Goal: Check status: Check status

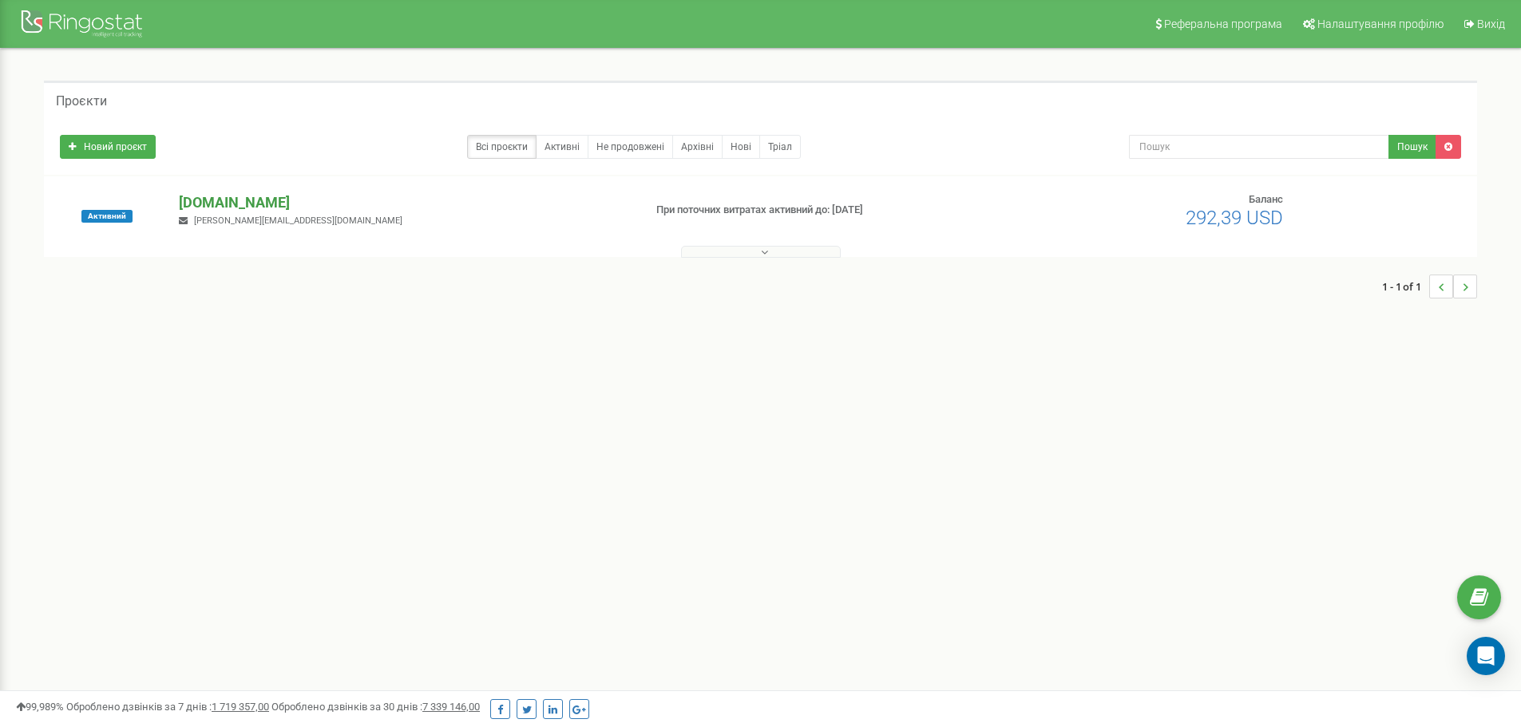
click at [228, 200] on p "[DOMAIN_NAME]" at bounding box center [404, 202] width 451 height 21
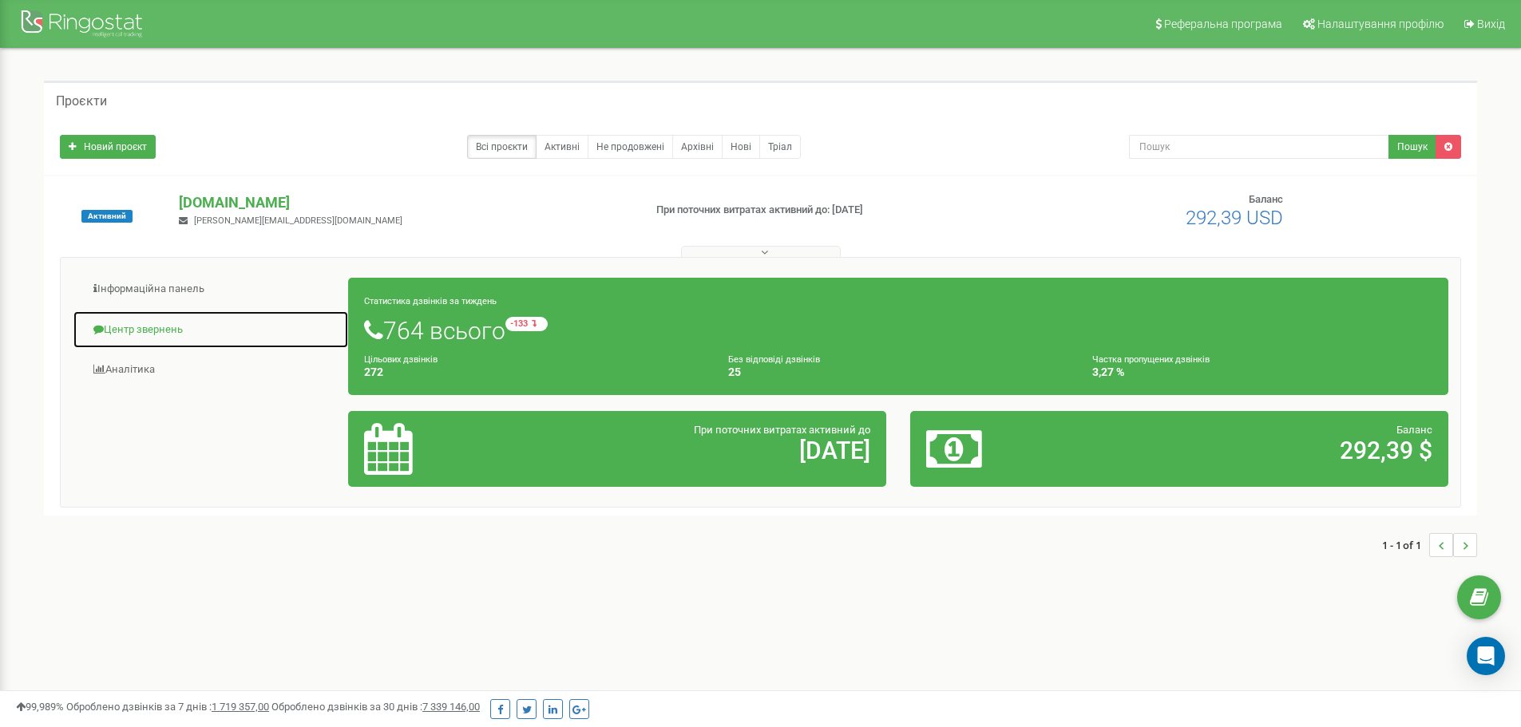
click at [147, 326] on link "Центр звернень" at bounding box center [211, 330] width 276 height 39
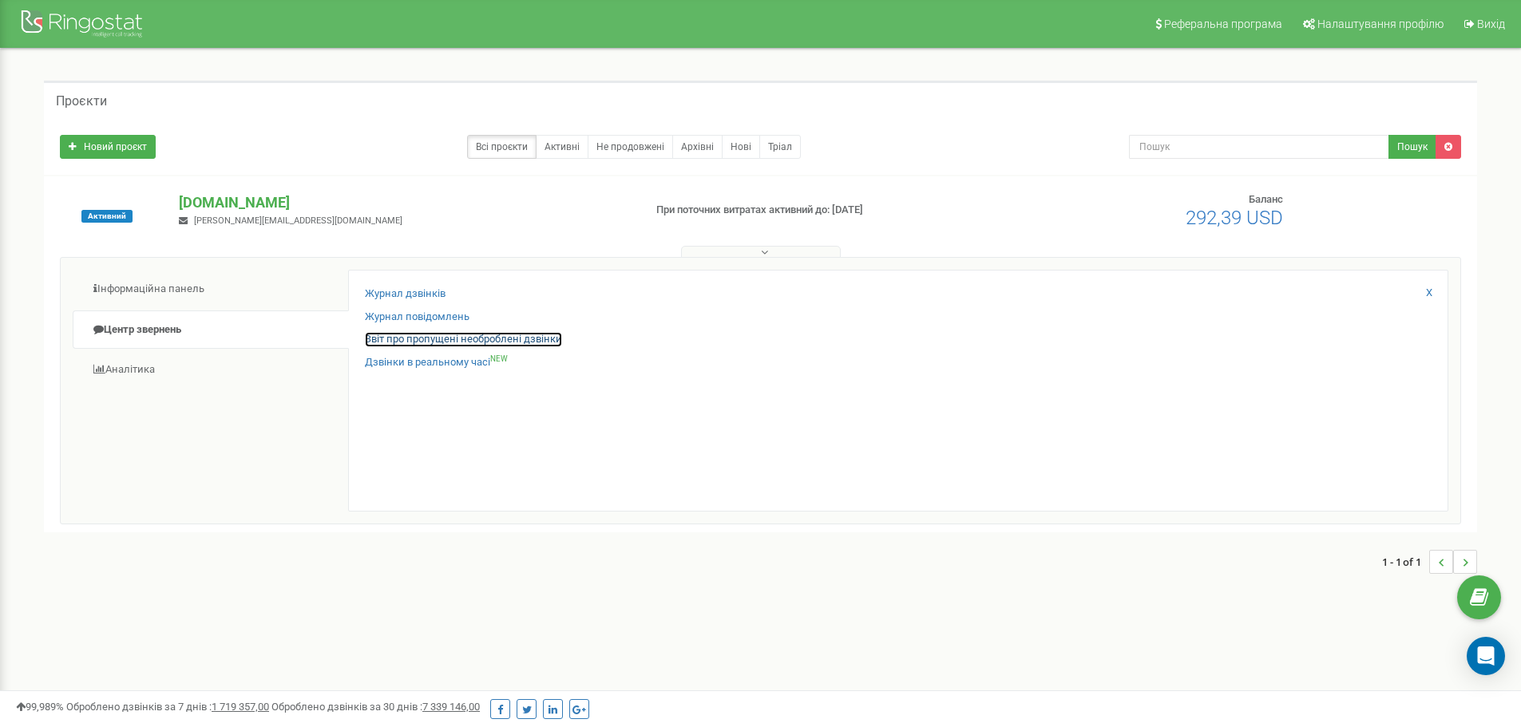
click at [431, 339] on link "Звіт про пропущені необроблені дзвінки" at bounding box center [463, 339] width 197 height 15
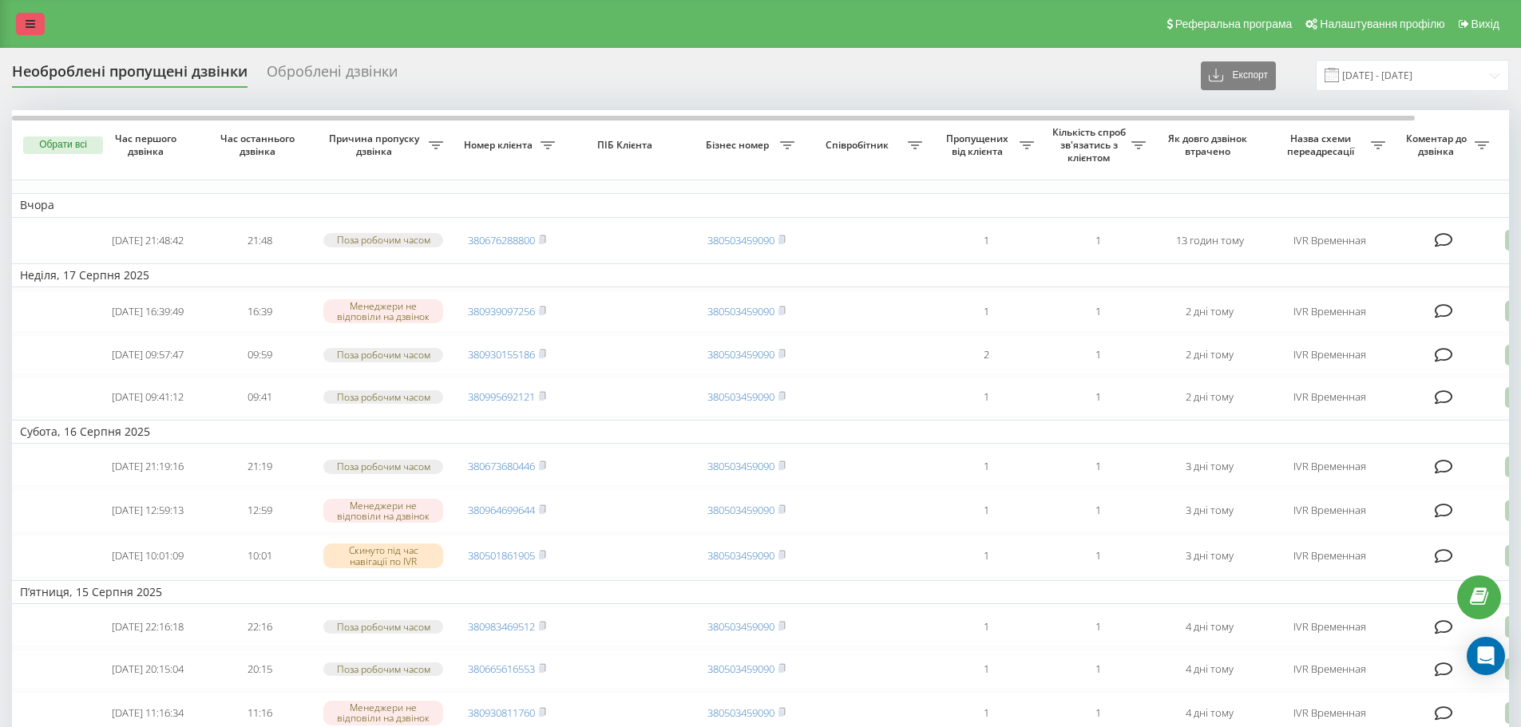
click at [32, 22] on icon at bounding box center [31, 23] width 10 height 11
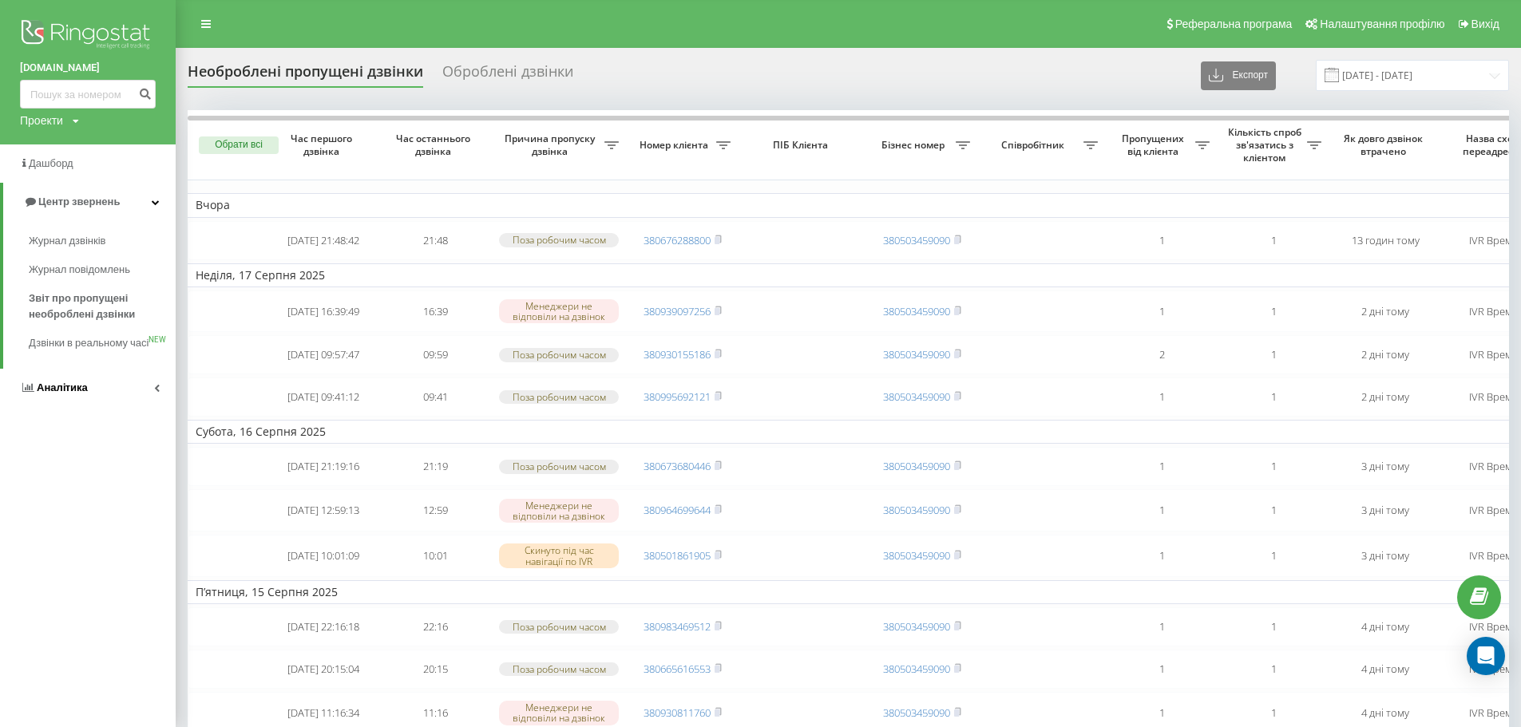
click at [72, 394] on span "Аналiтика" at bounding box center [62, 388] width 51 height 12
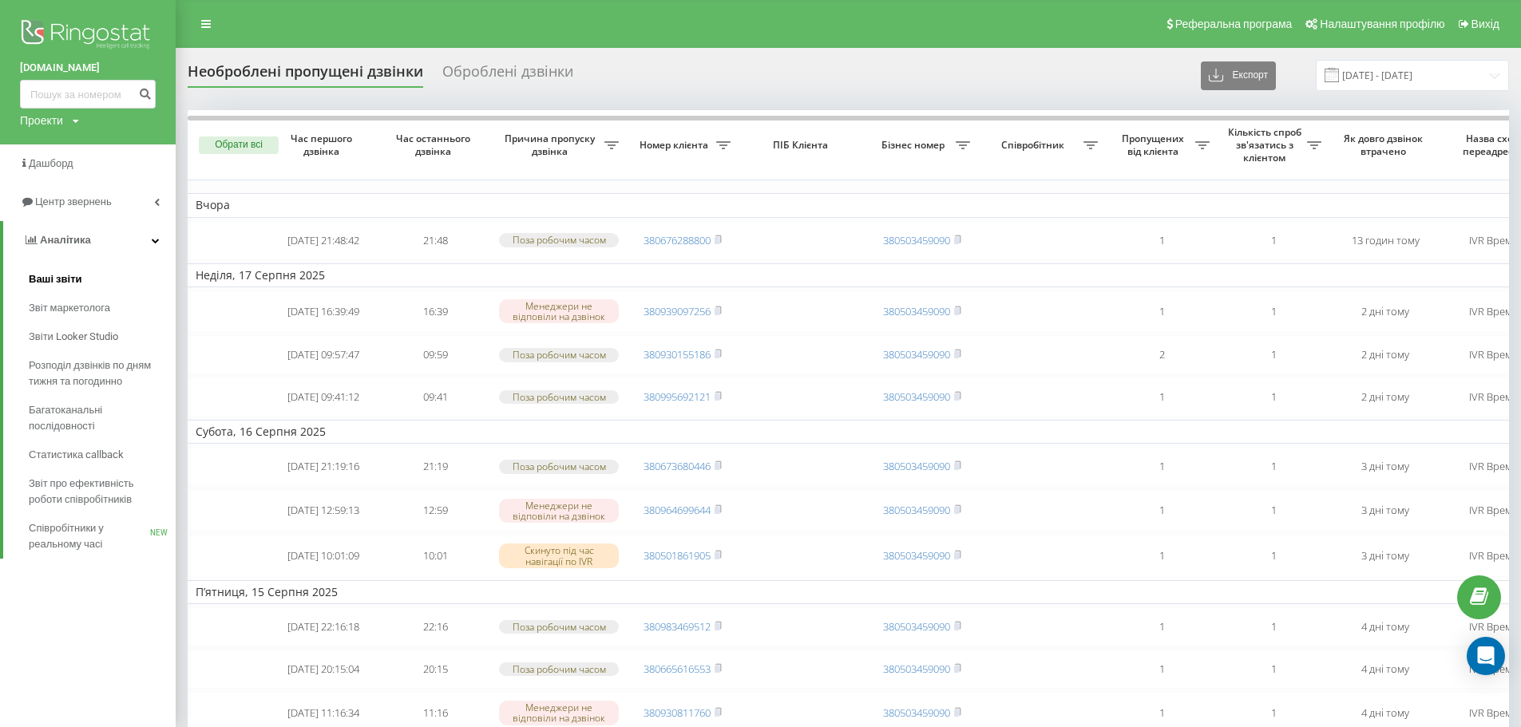
click at [51, 275] on span "Ваші звіти" at bounding box center [55, 279] width 53 height 16
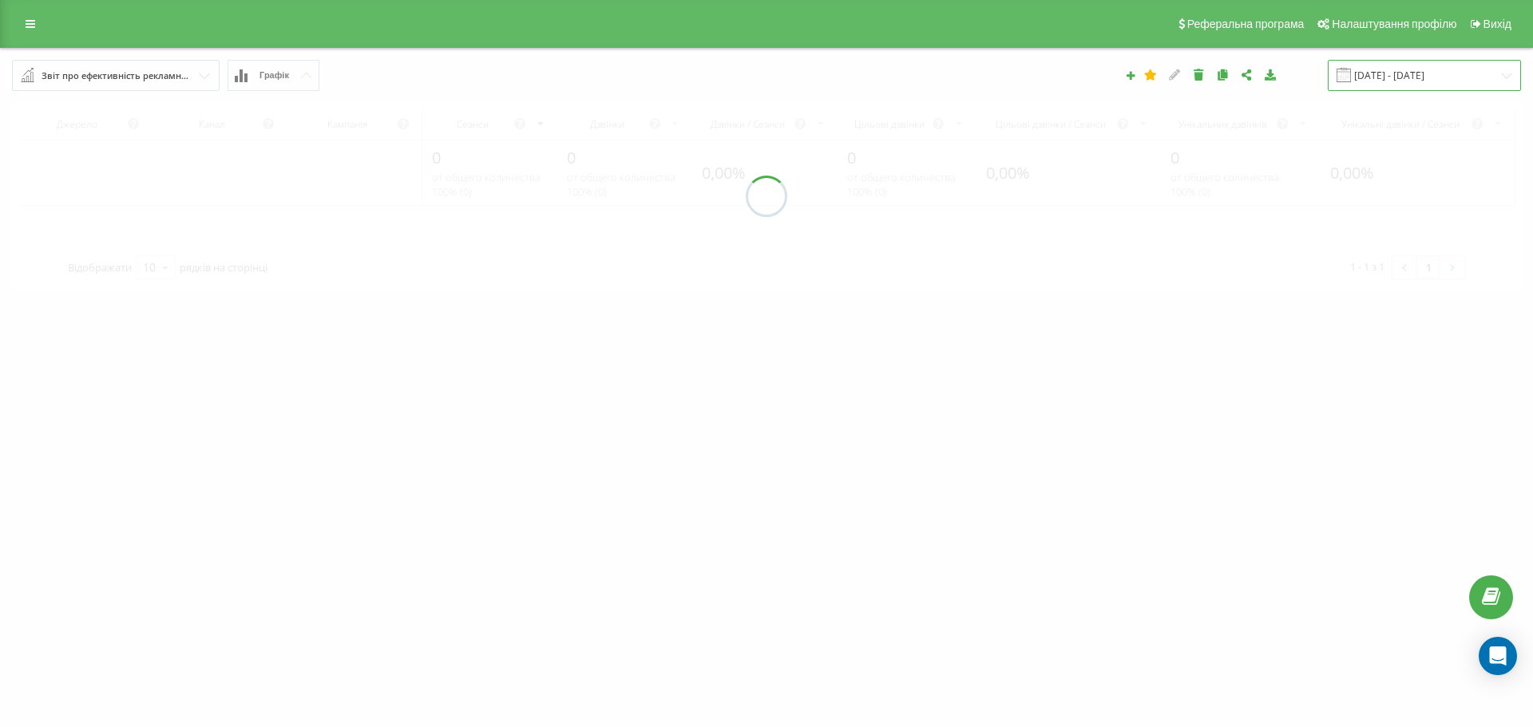
click at [1392, 75] on input "[DATE] - [DATE]" at bounding box center [1424, 75] width 193 height 31
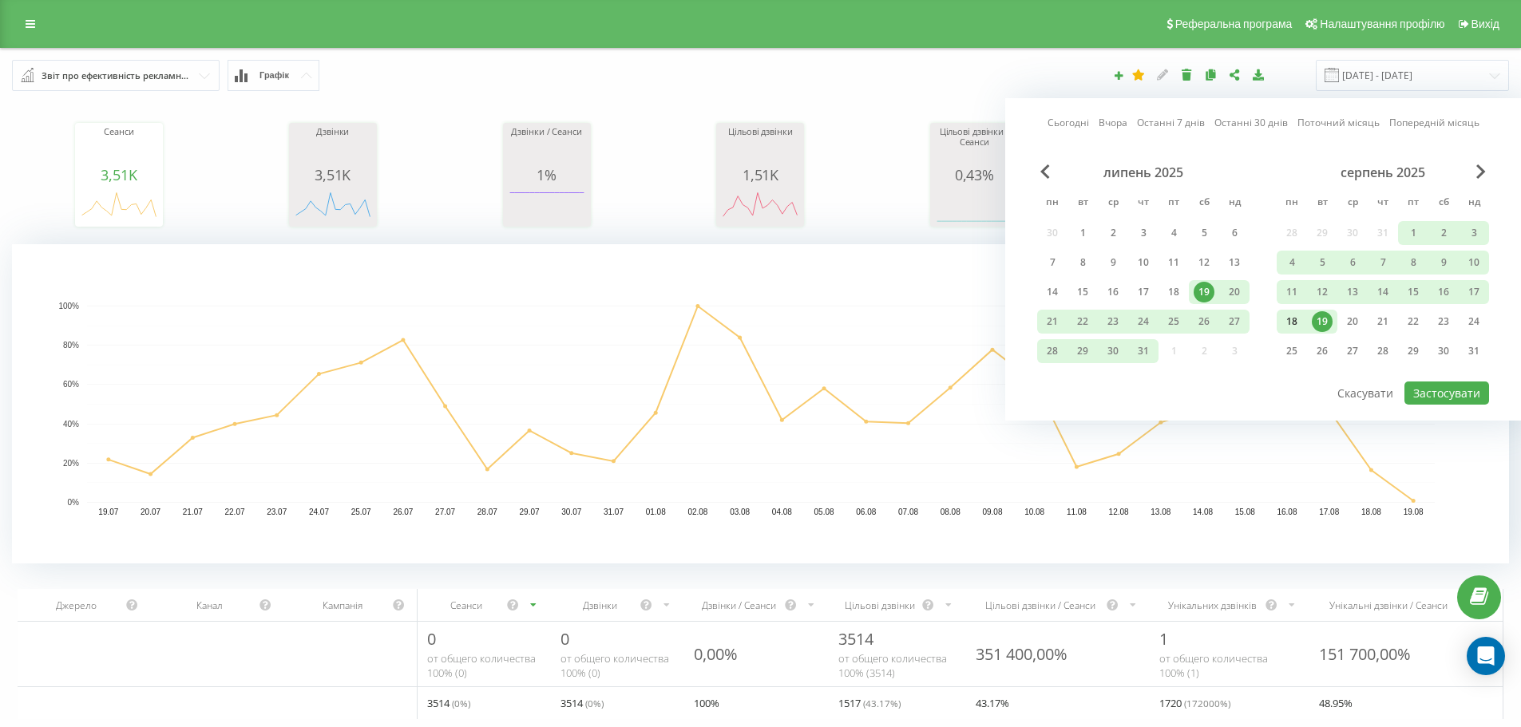
click at [1298, 322] on div "18" at bounding box center [1291, 321] width 21 height 21
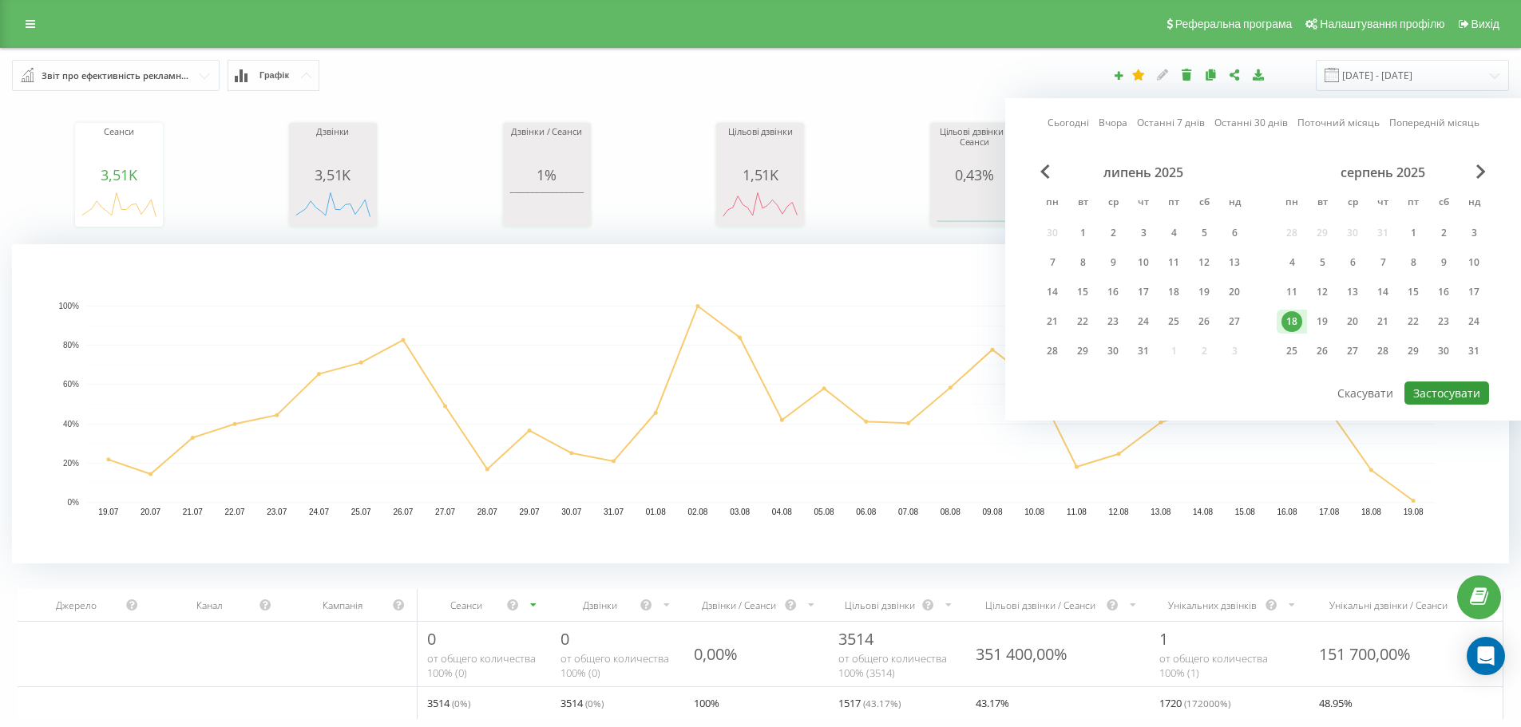
click at [1445, 390] on button "Застосувати" at bounding box center [1446, 393] width 85 height 23
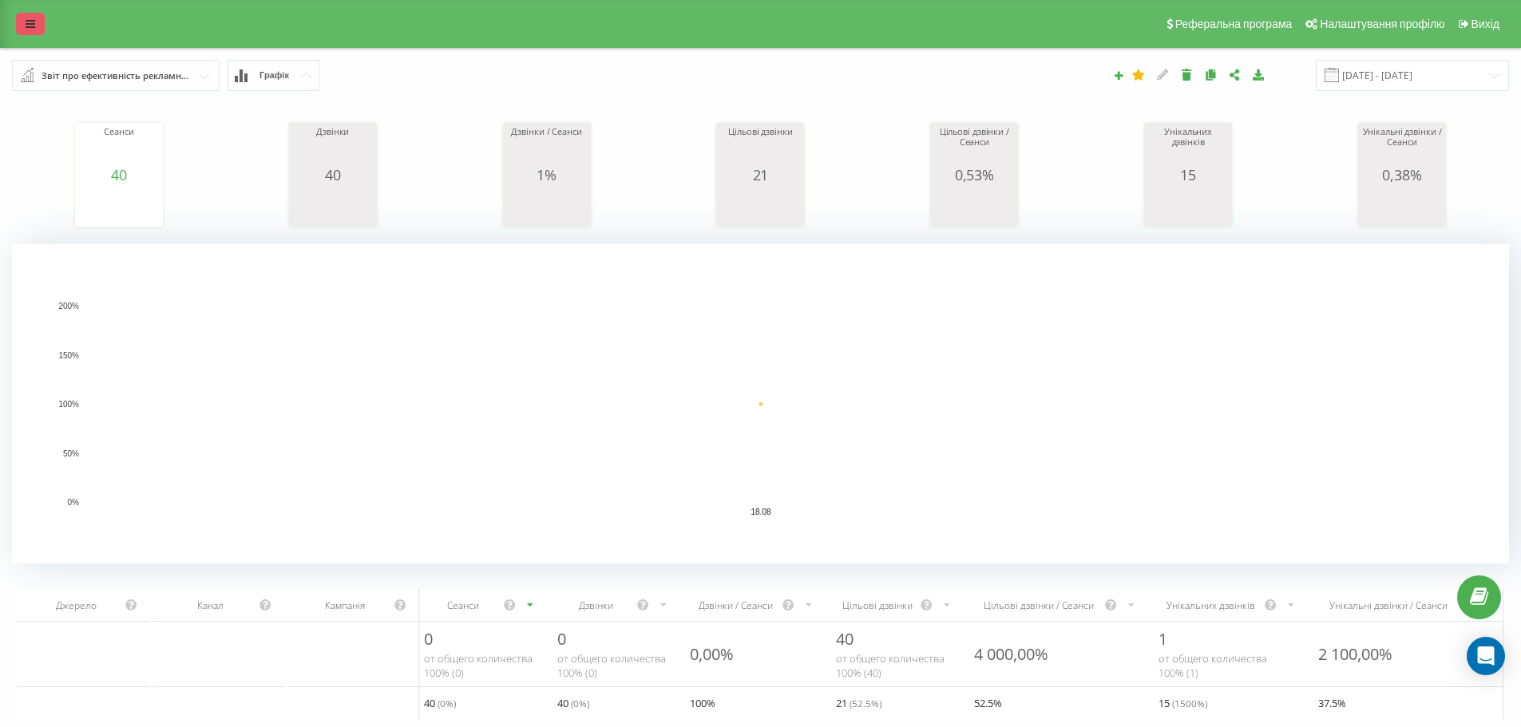
click at [33, 22] on icon at bounding box center [31, 23] width 10 height 11
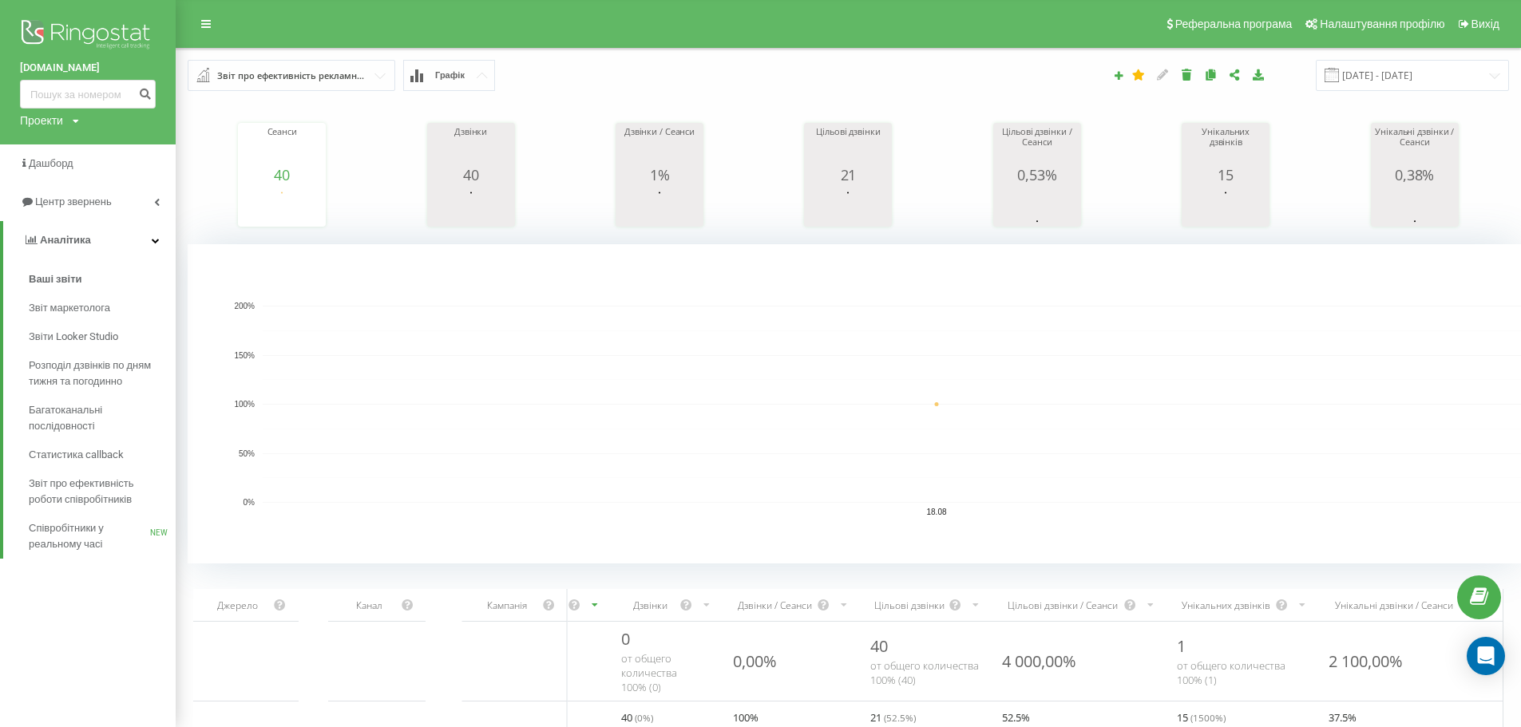
click at [1389, 366] on rect "A chart." at bounding box center [936, 404] width 1347 height 197
click at [1413, 70] on input "18.08.2025 - 18.08.2025" at bounding box center [1412, 75] width 193 height 31
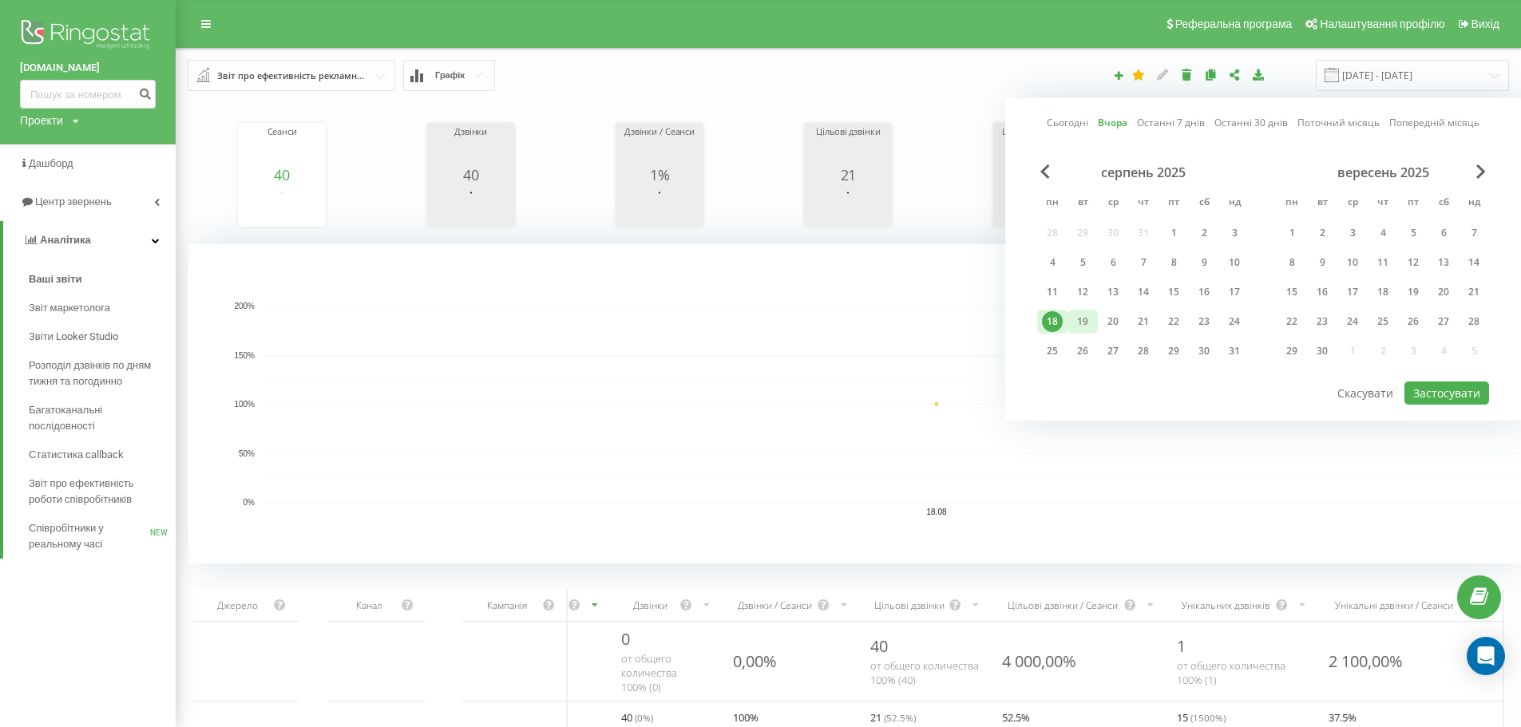
click at [1087, 319] on div "19" at bounding box center [1082, 321] width 21 height 21
click at [1454, 392] on button "Застосувати" at bounding box center [1446, 393] width 85 height 23
type input "19.08.2025 - 19.08.2025"
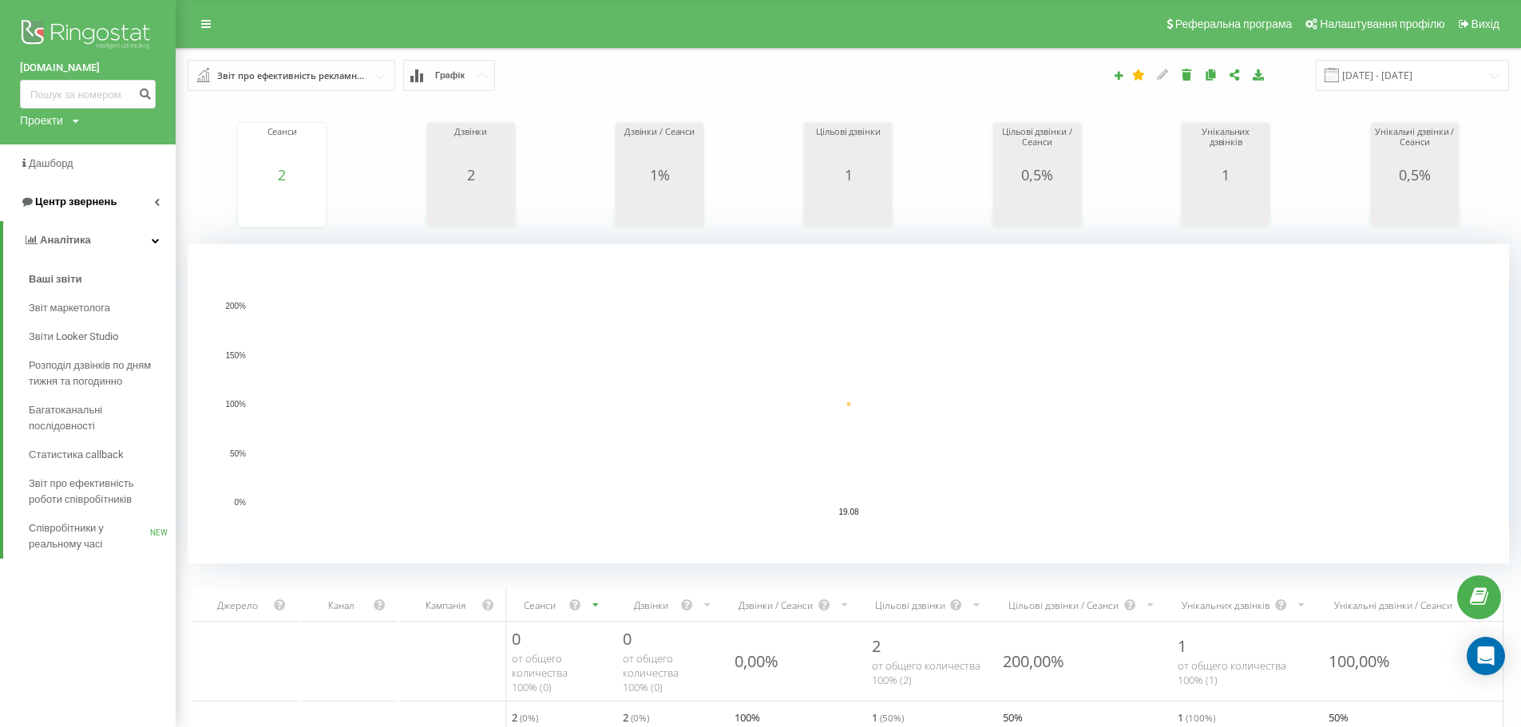
click at [108, 202] on span "Центр звернень" at bounding box center [75, 202] width 81 height 12
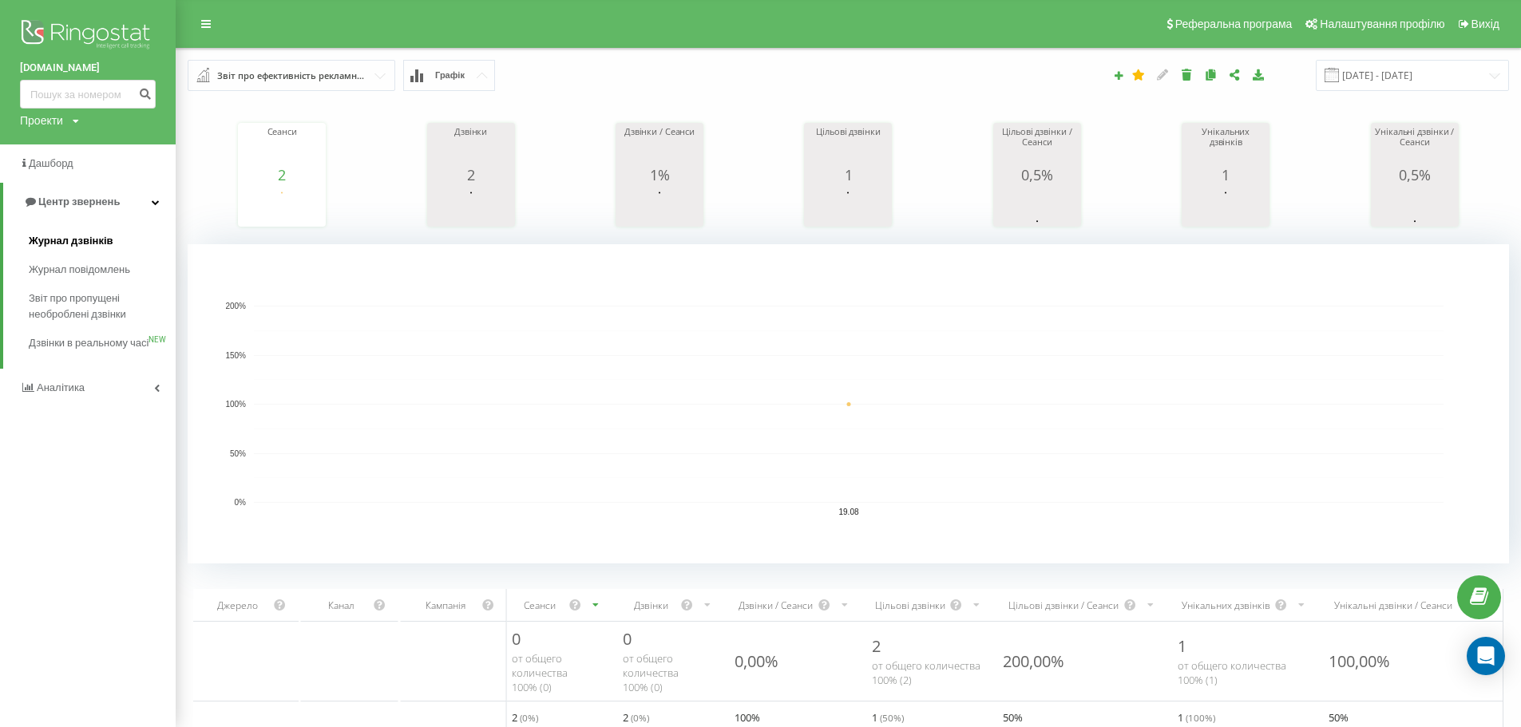
click at [73, 244] on span "Журнал дзвінків" at bounding box center [71, 241] width 85 height 16
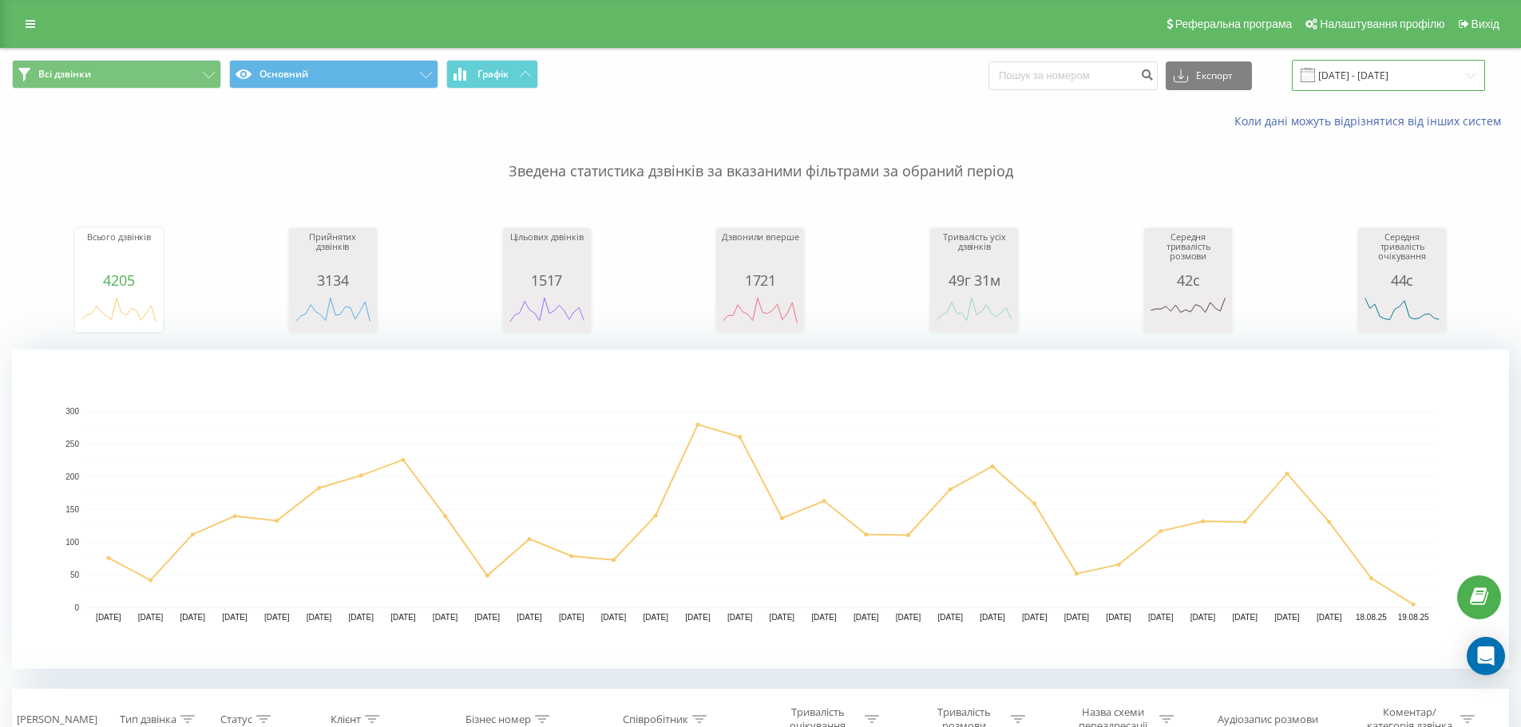
click at [1405, 79] on input "[DATE] - [DATE]" at bounding box center [1388, 75] width 193 height 31
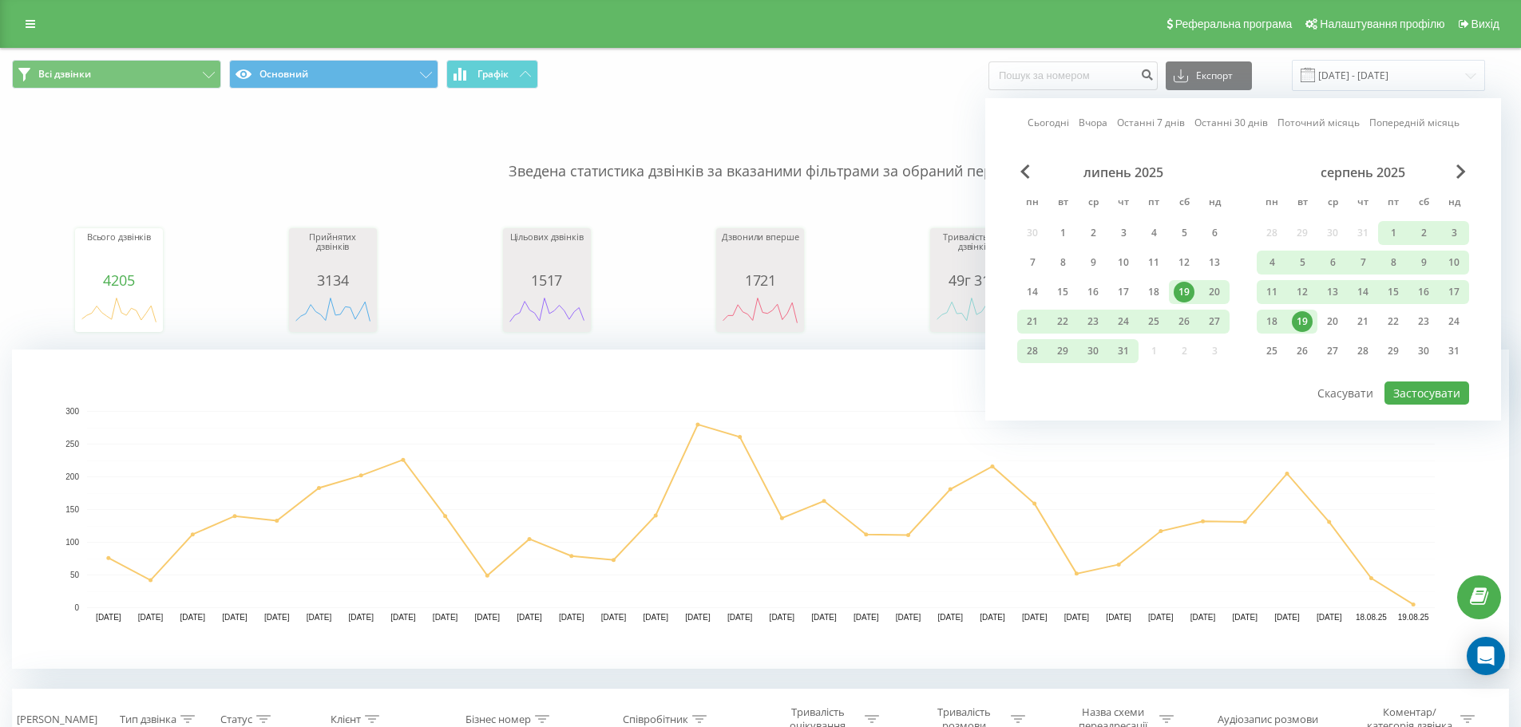
click at [1295, 330] on div "19" at bounding box center [1302, 322] width 30 height 24
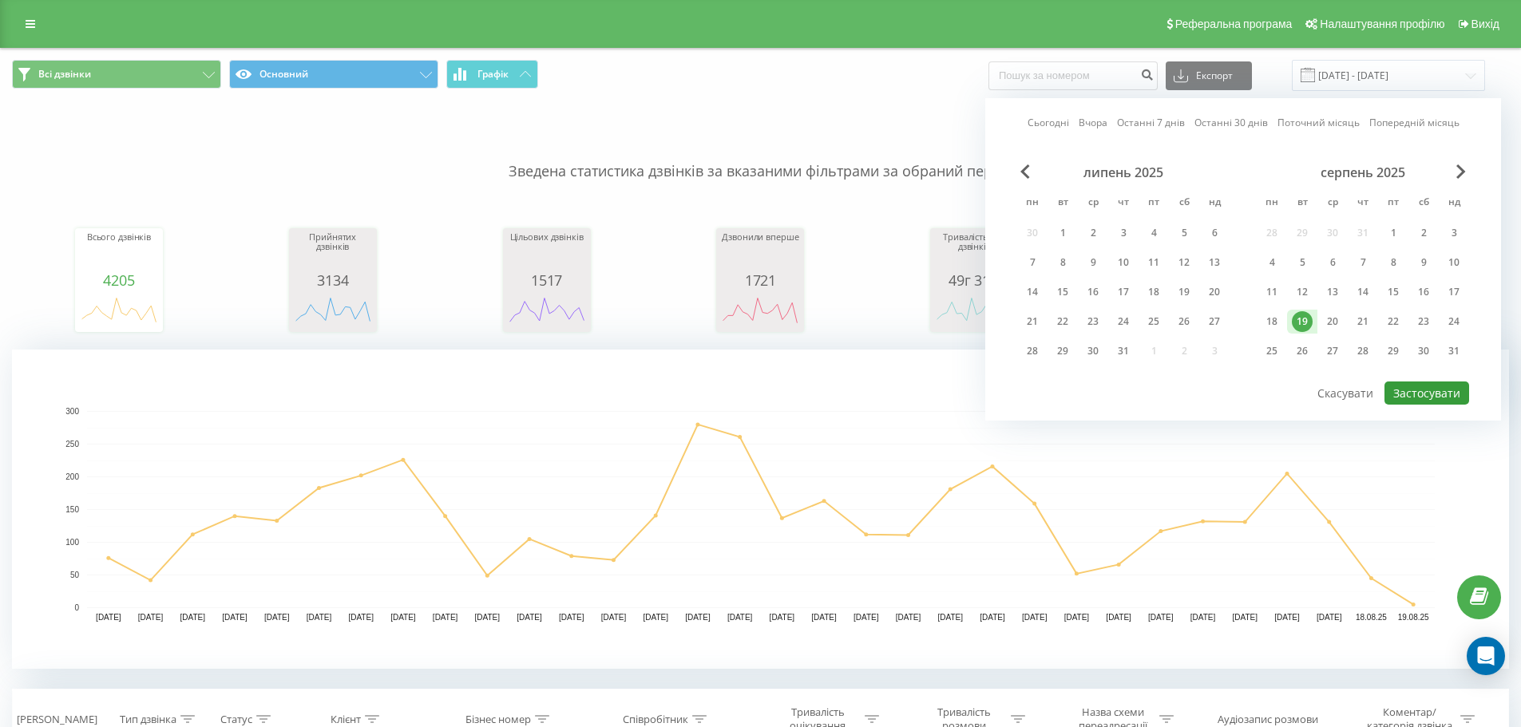
click at [1446, 393] on button "Застосувати" at bounding box center [1426, 393] width 85 height 23
type input "19.08.2025 - 19.08.2025"
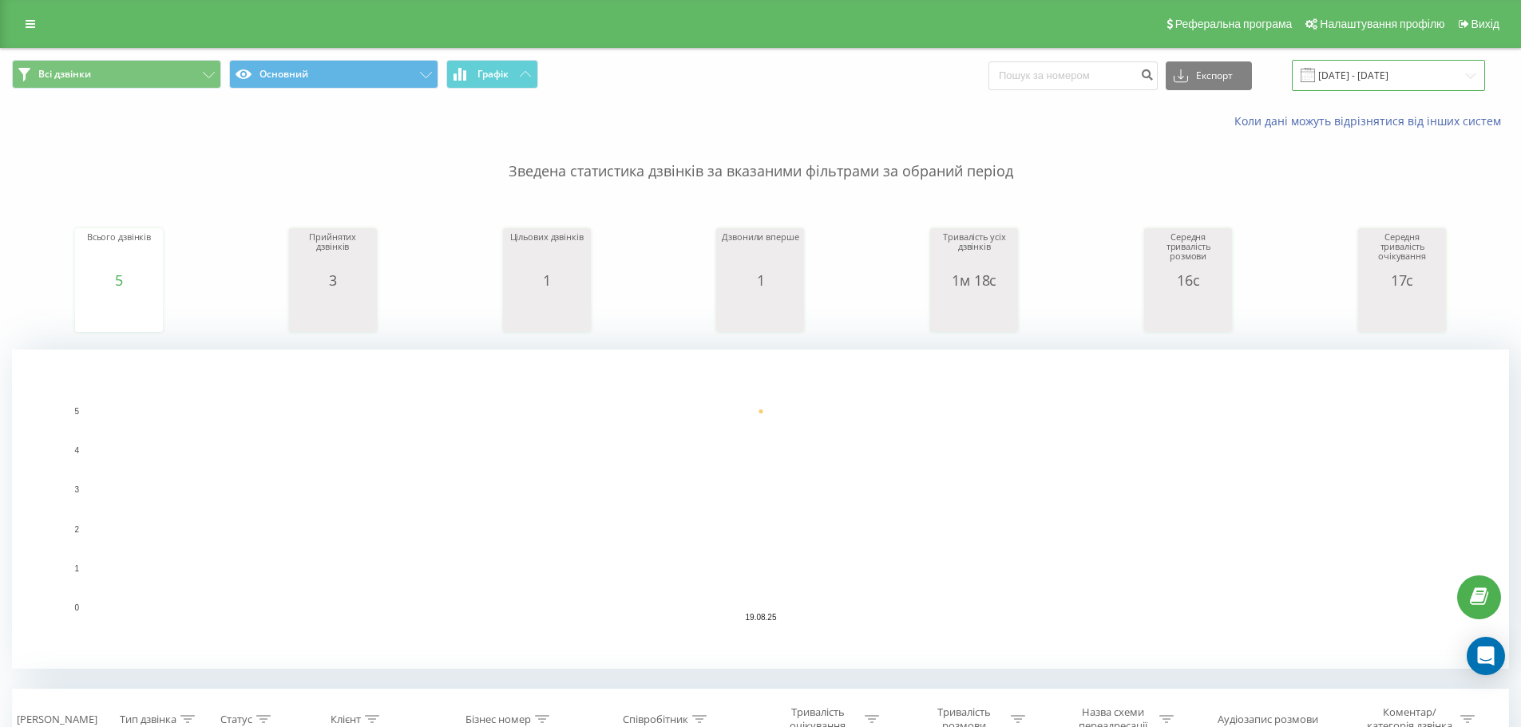
click at [1339, 70] on input "19.08.2025 - 19.08.2025" at bounding box center [1388, 75] width 193 height 31
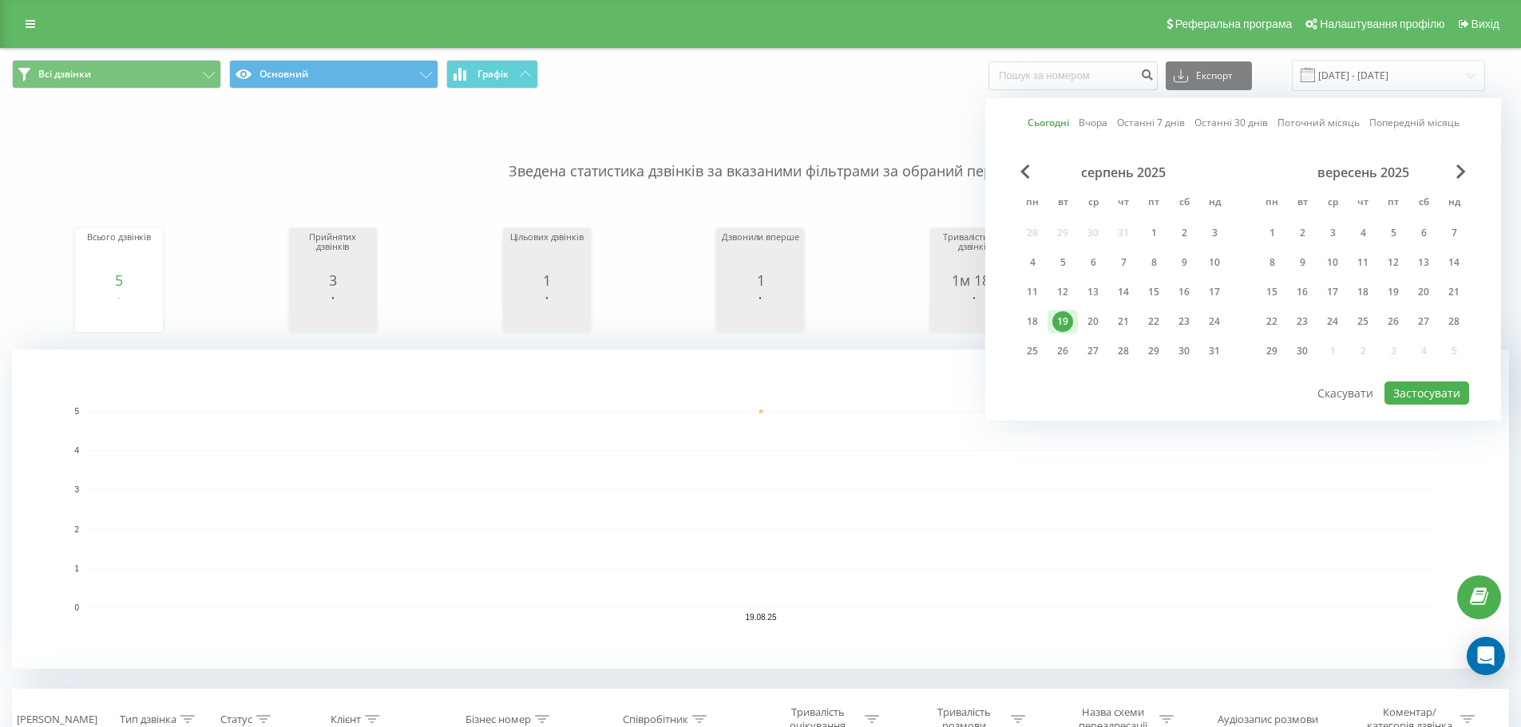
drag, startPoint x: 486, startPoint y: 526, endPoint x: 278, endPoint y: 342, distance: 278.2
click at [485, 526] on rect "A chart." at bounding box center [760, 509] width 1347 height 197
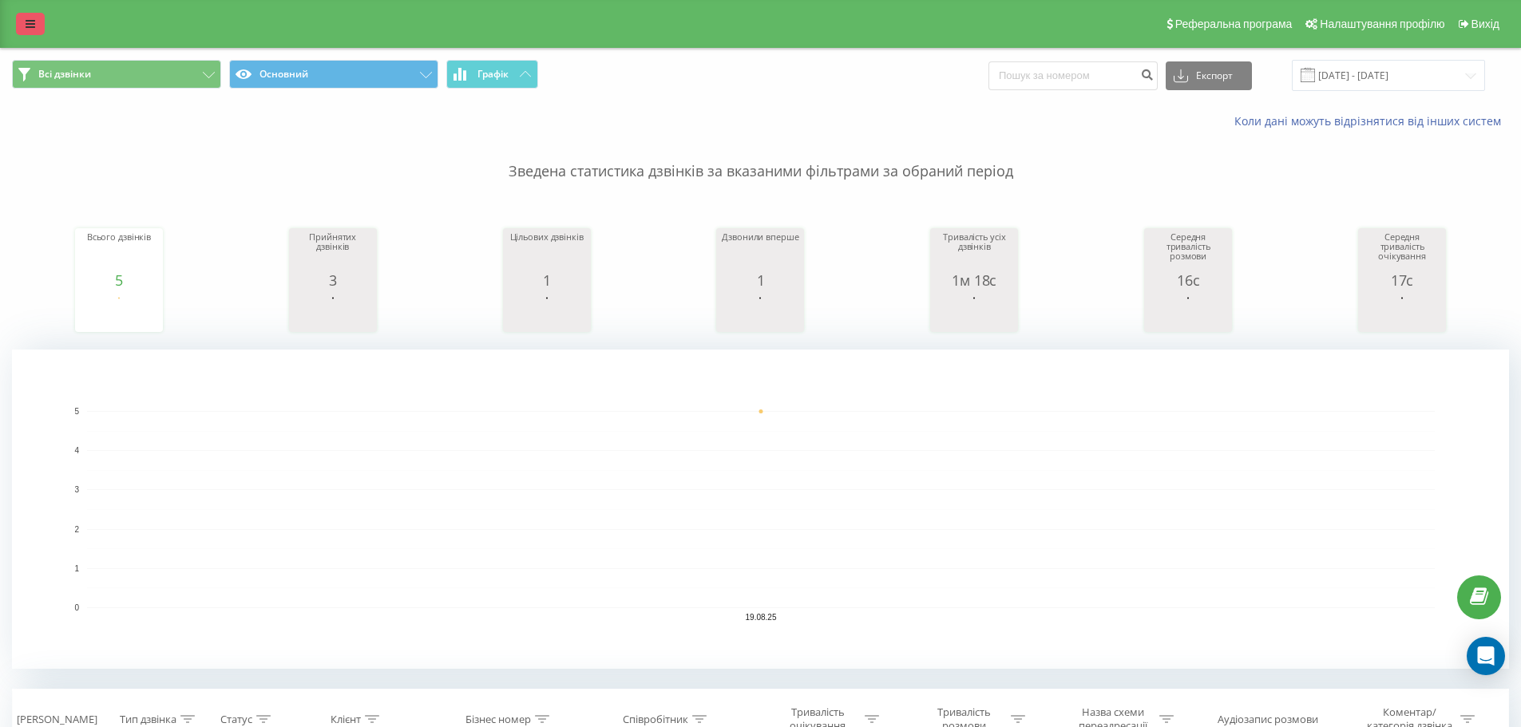
click at [39, 22] on link at bounding box center [30, 24] width 29 height 22
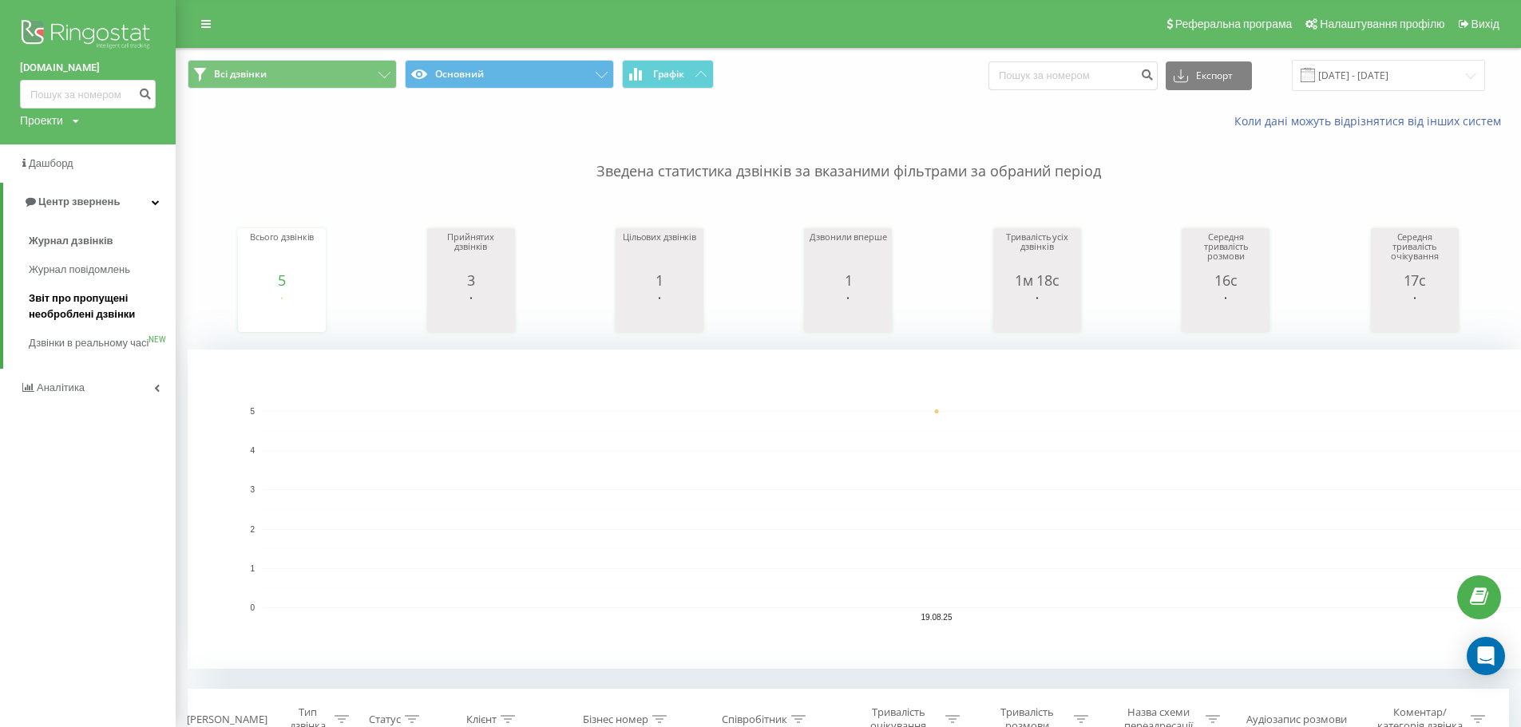
click at [78, 305] on span "Звіт про пропущені необроблені дзвінки" at bounding box center [98, 307] width 139 height 32
